Goal: Information Seeking & Learning: Find specific fact

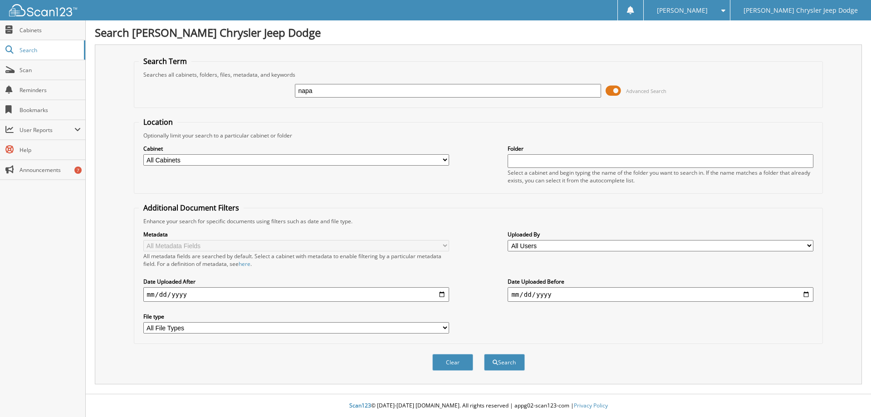
type input "napa valley precision"
click at [484, 354] on button "Search" at bounding box center [504, 362] width 41 height 17
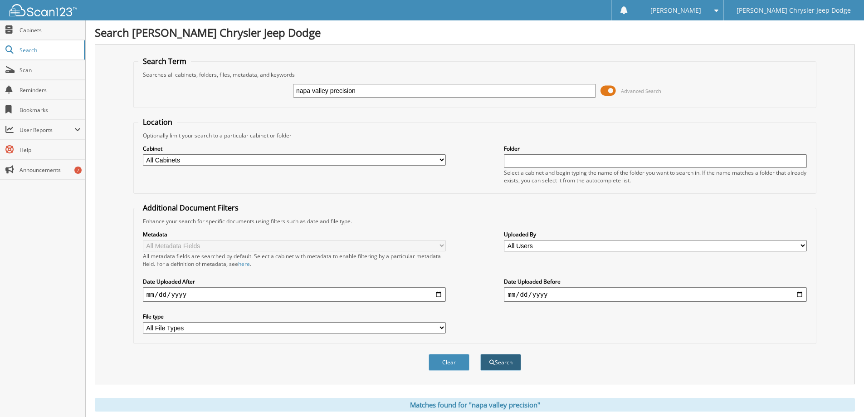
click at [501, 359] on button "Search" at bounding box center [500, 362] width 41 height 17
drag, startPoint x: 357, startPoint y: 91, endPoint x: 313, endPoint y: 94, distance: 44.1
click at [313, 94] on input "napa valley precision" at bounding box center [444, 91] width 303 height 14
type input "napa valley"
click at [480, 354] on button "Search" at bounding box center [500, 362] width 41 height 17
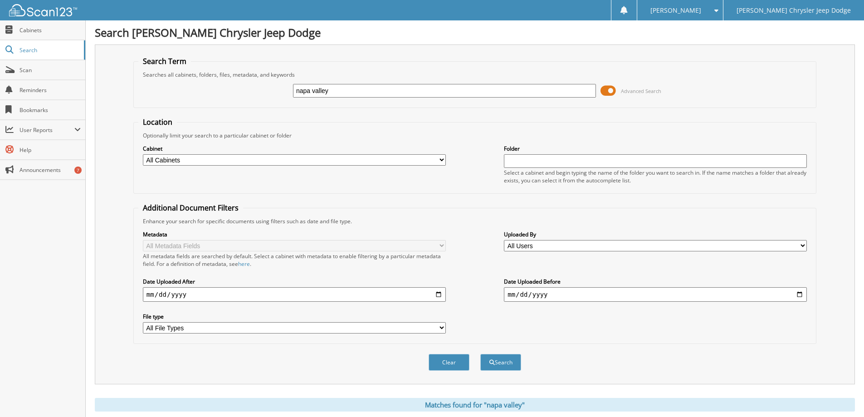
drag, startPoint x: 333, startPoint y: 90, endPoint x: 247, endPoint y: 89, distance: 86.2
click at [247, 89] on div "napa valley Advanced Search" at bounding box center [474, 90] width 673 height 24
type input "[PERSON_NAME]"
click at [480, 354] on button "Search" at bounding box center [500, 362] width 41 height 17
drag, startPoint x: 315, startPoint y: 91, endPoint x: 260, endPoint y: 85, distance: 54.7
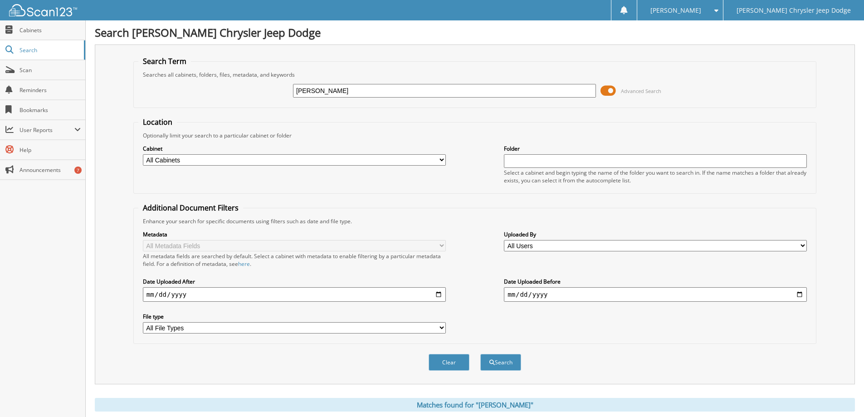
click at [260, 85] on div "riera Advanced Search" at bounding box center [474, 90] width 673 height 24
type input "napa valley precision"
click at [497, 365] on button "Search" at bounding box center [500, 362] width 41 height 17
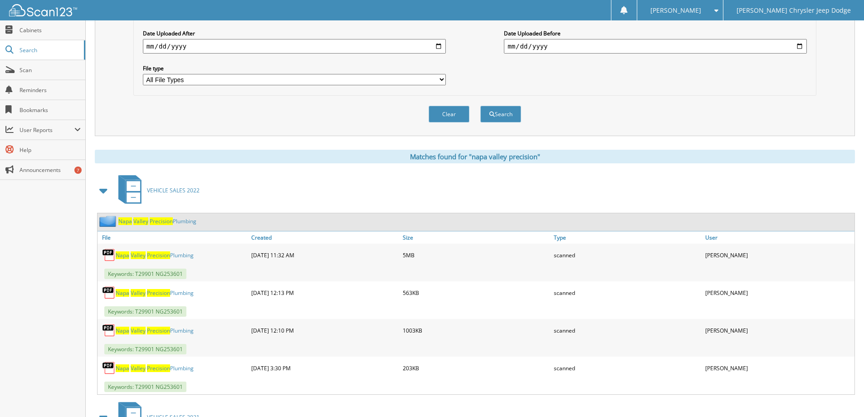
scroll to position [272, 0]
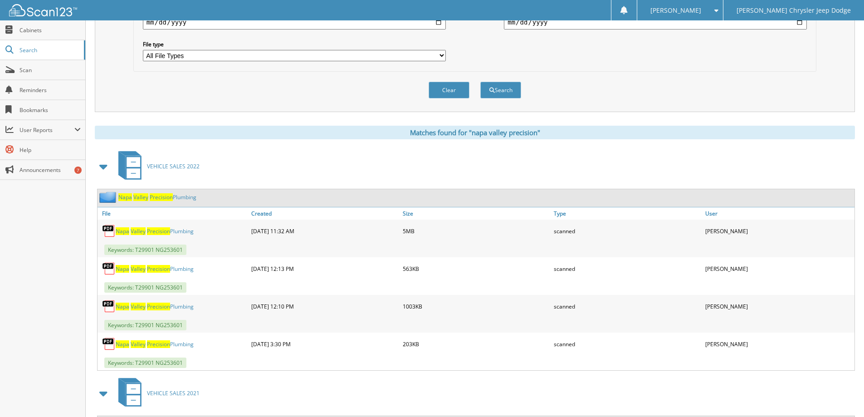
click at [174, 231] on link "Napa Valley Precision Plumbing" at bounding box center [155, 231] width 78 height 8
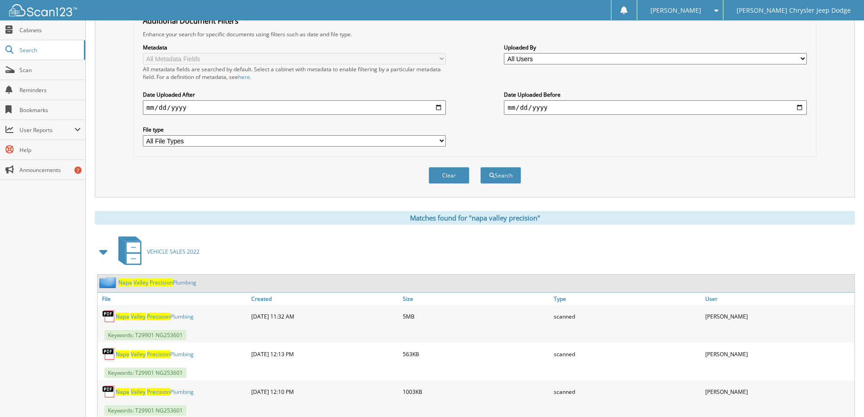
scroll to position [0, 0]
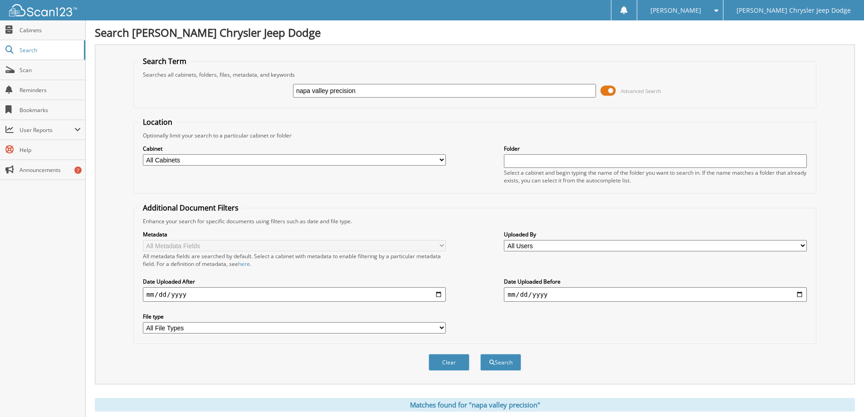
drag, startPoint x: 381, startPoint y: 90, endPoint x: 222, endPoint y: 92, distance: 158.8
click at [222, 92] on div "napa valley precision Advanced Search" at bounding box center [474, 90] width 673 height 24
type input "RIERA"
click at [480, 354] on button "Search" at bounding box center [500, 362] width 41 height 17
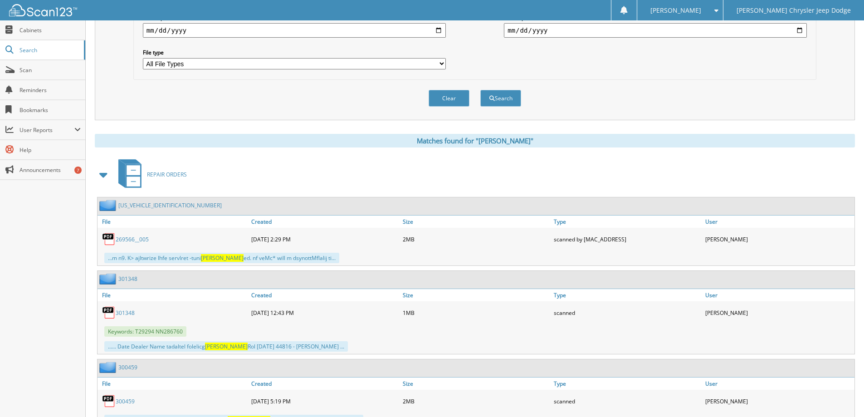
scroll to position [272, 0]
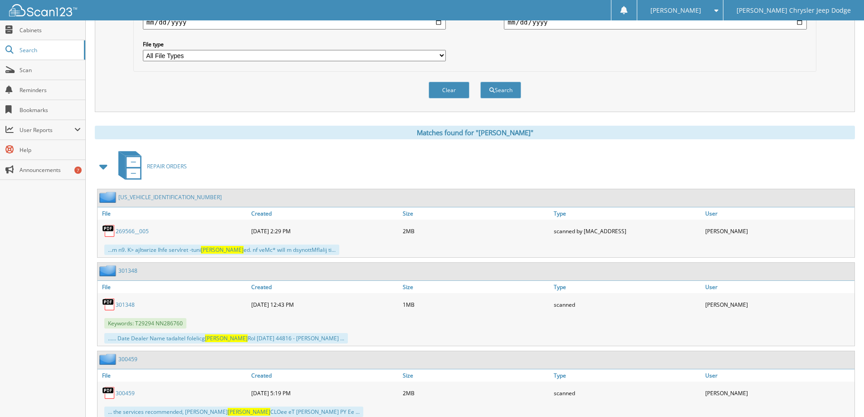
click at [105, 167] on span at bounding box center [104, 166] width 13 height 16
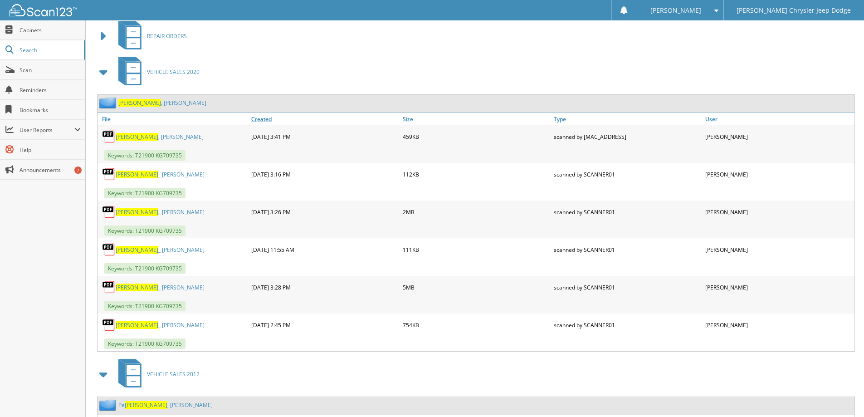
scroll to position [408, 0]
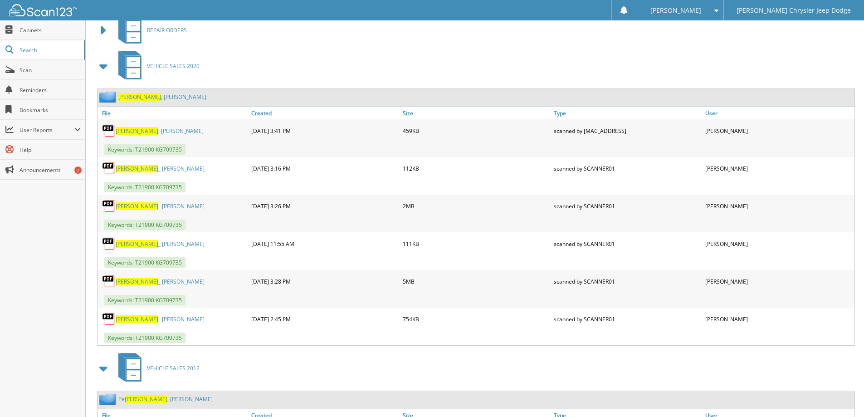
click at [144, 278] on link "[PERSON_NAME] _ [PERSON_NAME]" at bounding box center [160, 282] width 89 height 8
